Goal: Information Seeking & Learning: Learn about a topic

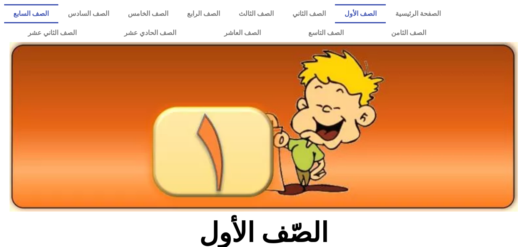
click at [58, 12] on link "الصف السابع" at bounding box center [31, 13] width 54 height 19
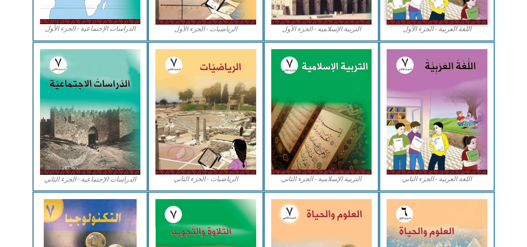
scroll to position [374, 0]
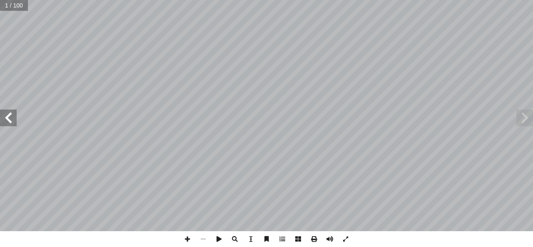
click at [3, 118] on span at bounding box center [8, 117] width 17 height 17
click at [7, 117] on span at bounding box center [8, 117] width 17 height 17
click at [8, 118] on span at bounding box center [8, 117] width 17 height 17
click at [8, 117] on span at bounding box center [8, 117] width 17 height 17
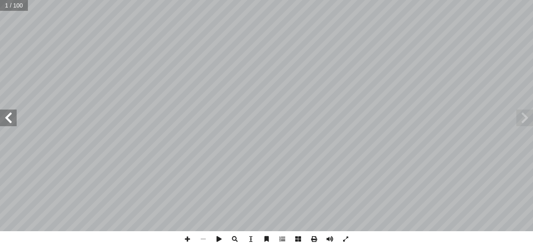
click at [8, 117] on span at bounding box center [8, 117] width 17 height 17
click at [9, 117] on span at bounding box center [8, 117] width 17 height 17
click at [9, 119] on span at bounding box center [8, 117] width 17 height 17
click at [7, 117] on span at bounding box center [8, 117] width 17 height 17
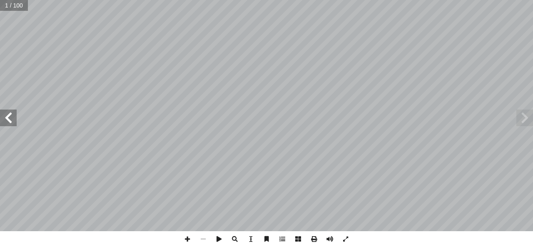
click at [7, 117] on span at bounding box center [8, 117] width 17 height 17
click at [4, 114] on span at bounding box center [8, 117] width 17 height 17
click at [5, 114] on span at bounding box center [8, 117] width 17 height 17
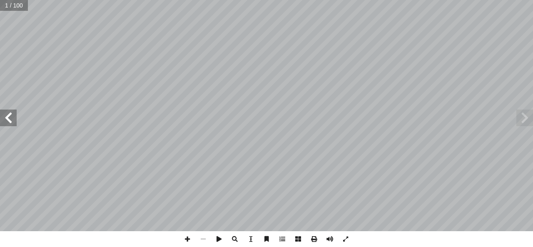
click at [5, 114] on span at bounding box center [8, 117] width 17 height 17
click at [8, 112] on span at bounding box center [8, 117] width 17 height 17
click at [8, 111] on span at bounding box center [8, 117] width 17 height 17
click at [8, 110] on span at bounding box center [8, 117] width 17 height 17
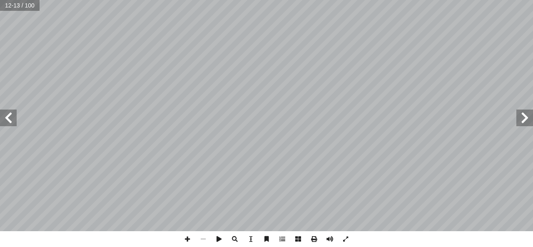
click at [8, 110] on span at bounding box center [8, 117] width 17 height 17
click at [6, 116] on span at bounding box center [8, 117] width 17 height 17
click at [8, 119] on span at bounding box center [8, 117] width 17 height 17
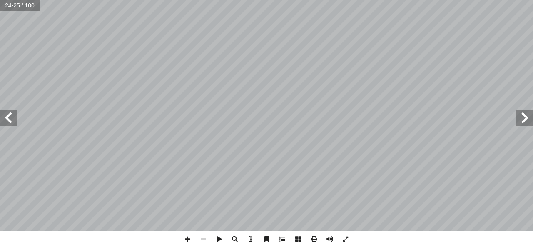
click at [9, 117] on span at bounding box center [8, 117] width 17 height 17
click at [522, 119] on span at bounding box center [524, 117] width 17 height 17
click at [9, 121] on span at bounding box center [8, 117] width 17 height 17
click at [524, 120] on span at bounding box center [524, 117] width 17 height 17
click at [522, 119] on span at bounding box center [524, 117] width 17 height 17
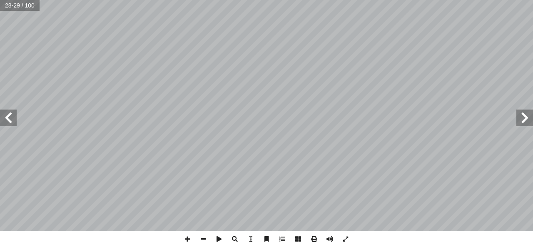
click at [527, 117] on span at bounding box center [524, 117] width 17 height 17
click at [524, 118] on span at bounding box center [524, 117] width 17 height 17
click at [6, 122] on span at bounding box center [8, 117] width 17 height 17
click at [10, 119] on span at bounding box center [8, 117] width 17 height 17
click at [520, 116] on span at bounding box center [524, 117] width 17 height 17
